Goal: Task Accomplishment & Management: Complete application form

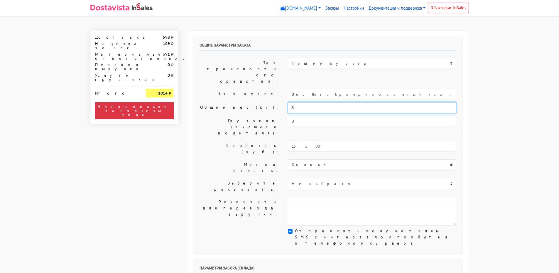
drag, startPoint x: 288, startPoint y: 93, endPoint x: 266, endPoint y: 93, distance: 22.6
click at [266, 102] on div "Общий вес (кг): 8" at bounding box center [328, 107] width 266 height 11
type input "4"
click at [300, 89] on input "Вес 8кг. Брендированный клапан на печенье" at bounding box center [372, 94] width 168 height 11
click at [291, 89] on input "Вес 4кг. Брендированный клапан на печенье" at bounding box center [372, 94] width 168 height 11
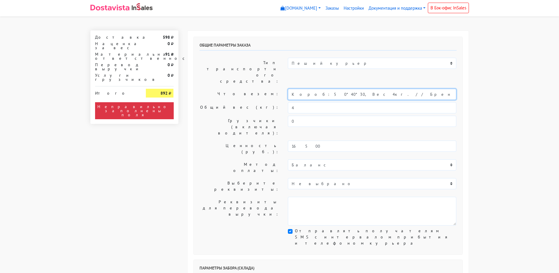
click at [362, 89] on input "Короб: 50*40*30, Вес 4кг. // Брендированный клапан на печенье" at bounding box center [372, 94] width 168 height 11
drag, startPoint x: 362, startPoint y: 75, endPoint x: 390, endPoint y: 78, distance: 27.4
click at [390, 89] on input "Короб: 50*40*30, Вес 4кг. // Брендированный клапан на печенье" at bounding box center [372, 94] width 168 height 11
type input "Короб: 50*40*30, Вес 4кг. // печенье"
click at [240, 178] on label "Выберите реквизиты:" at bounding box center [239, 186] width 89 height 16
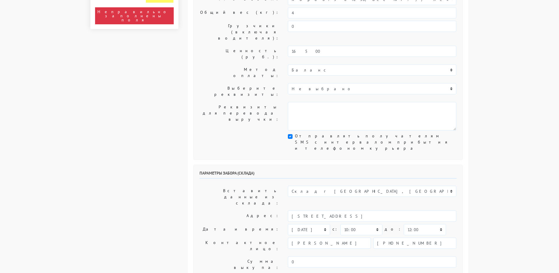
scroll to position [117, 0]
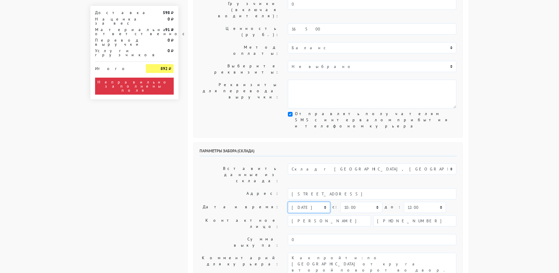
click at [308, 202] on select "[DATE] [DATE] [DATE] [DATE] [DATE] [DATE] [DATE] [DATE] [DATE]" at bounding box center [309, 207] width 42 height 11
select select "[DATE]"
click at [288, 202] on select "[DATE] [DATE] [DATE] [DATE] [DATE] [DATE] [DATE] [DATE] [DATE]" at bounding box center [309, 207] width 42 height 11
click at [291, 253] on textarea "Как пройти: по [GEOGRAPHIC_DATA] от круга второй поворот во двор. Серые ворота …" at bounding box center [372, 267] width 168 height 29
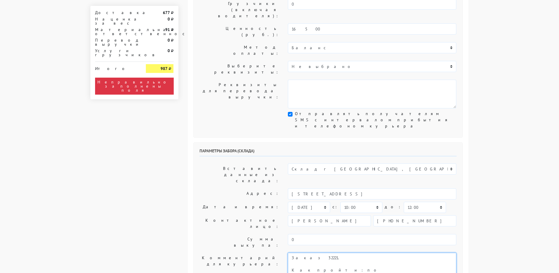
type textarea "Заказ 32221. Как пройти: по [GEOGRAPHIC_DATA] от круга второй поворот во двор. …"
click at [219, 234] on label "Сумма выкупа:" at bounding box center [239, 242] width 89 height 16
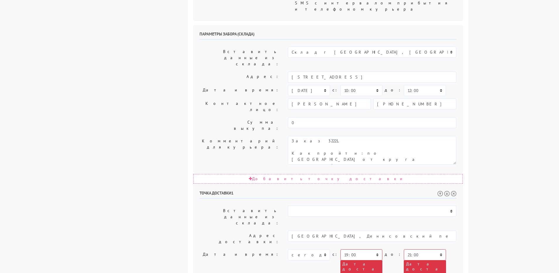
scroll to position [235, 0]
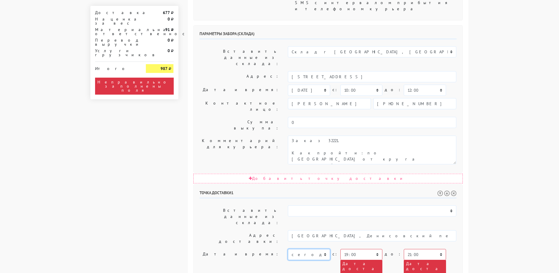
click at [312, 249] on select "[DATE] [DATE] [DATE] [DATE] [DATE] [DATE] [DATE] [DATE] [DATE] [DATE] [DATE] [D…" at bounding box center [309, 254] width 42 height 11
select select "[DATE]"
click at [288, 249] on select "[DATE] [DATE] [DATE] [DATE] [DATE] [DATE] [DATE] [DATE] [DATE] [DATE] [DATE] [D…" at bounding box center [309, 254] width 42 height 11
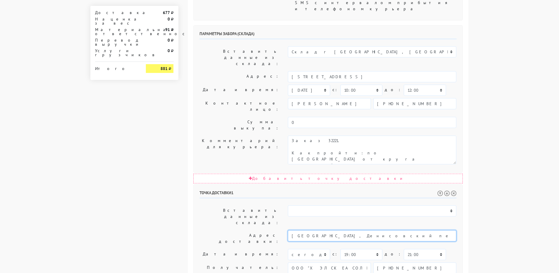
click at [347, 231] on input "[GEOGRAPHIC_DATA], Денисовский пер. [STREET_ADDRESS][PERSON_NAME]" at bounding box center [372, 236] width 168 height 11
drag, startPoint x: 417, startPoint y: 187, endPoint x: 448, endPoint y: 238, distance: 59.5
paste textarea "[GEOGRAPHIC_DATA], Денисовский пер. [STREET_ADDRESS][PERSON_NAME]"
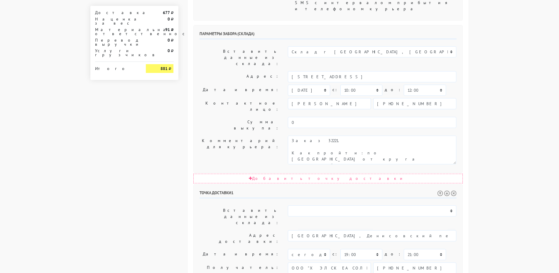
scroll to position [0, 0]
type textarea "Прошу позвонить получателю перед выездом. Доставка до 18.00! [GEOGRAPHIC_DATA],…"
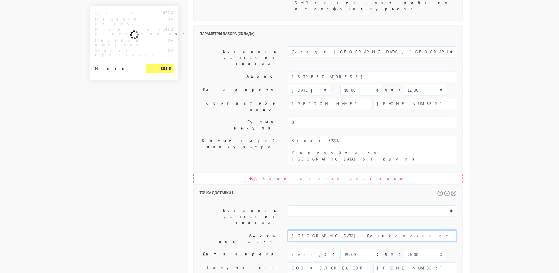
drag, startPoint x: 377, startPoint y: 146, endPoint x: 441, endPoint y: 149, distance: 64.0
click at [448, 231] on input "[GEOGRAPHIC_DATA], Денисовский пер. [STREET_ADDRESS][PERSON_NAME]" at bounding box center [372, 236] width 168 height 11
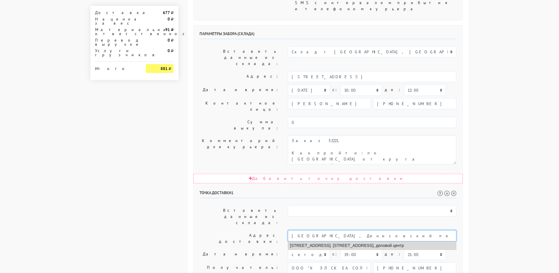
click at [353, 242] on li "[STREET_ADDRESS]. [STREET_ADDRESS], деловой центр" at bounding box center [372, 246] width 168 height 8
type input "[STREET_ADDRESS]. [STREET_ADDRESS], деловой центр"
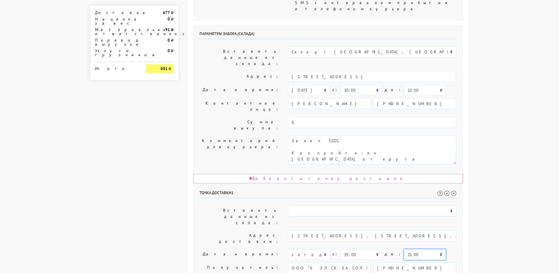
click at [409, 249] on select "00:00 00:30 01:00 01:30 02:00 02:30 03:00 03:30 04:00 04:30 05:00 05:30 06:00 0…" at bounding box center [425, 254] width 42 height 11
click at [404, 249] on select "00:00 00:30 01:00 01:30 02:00 02:30 03:00 03:30 04:00 04:30 05:00 05:30 06:00 0…" at bounding box center [425, 254] width 42 height 11
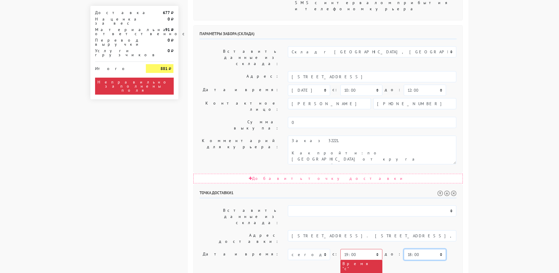
select select "17:30"
click at [364, 249] on select "00:00 00:30 01:00 01:30 02:00 02:30 03:00 03:30 04:00 04:30 05:00 05:30 06:00 0…" at bounding box center [361, 254] width 42 height 11
select select "10:00"
click at [340, 249] on select "00:00 00:30 01:00 01:30 02:00 02:30 03:00 03:30 04:00 04:30 05:00 05:30 06:00 0…" at bounding box center [361, 254] width 42 height 11
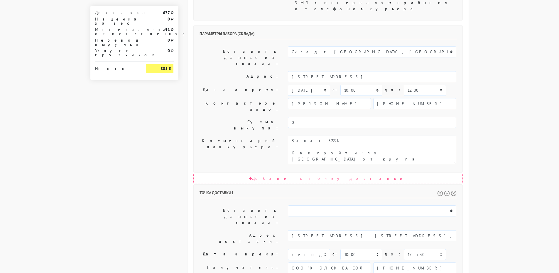
click at [228, 249] on label "Дата и время:" at bounding box center [239, 254] width 89 height 11
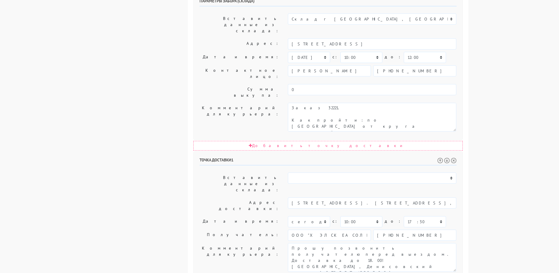
scroll to position [268, 0]
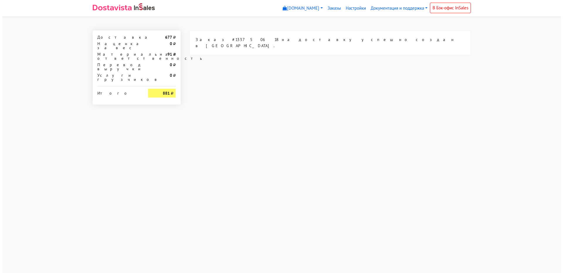
scroll to position [0, 0]
